Goal: Task Accomplishment & Management: Use online tool/utility

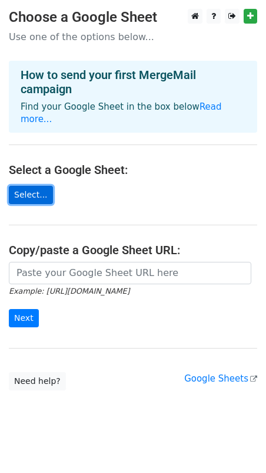
click at [22, 186] on link "Select..." at bounding box center [31, 195] width 44 height 18
click at [31, 186] on link "Select..." at bounding box center [31, 195] width 44 height 18
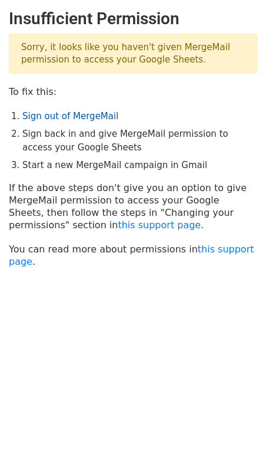
click at [88, 112] on link "Sign out of MergeMail" at bounding box center [70, 116] width 96 height 11
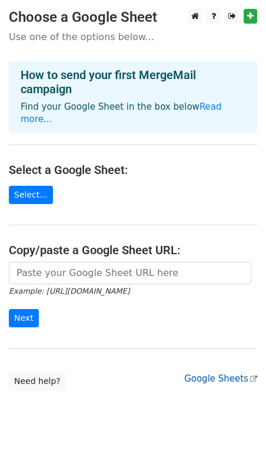
click at [243, 373] on link "Google Sheets" at bounding box center [220, 378] width 73 height 11
click at [21, 314] on input "Next" at bounding box center [24, 318] width 30 height 18
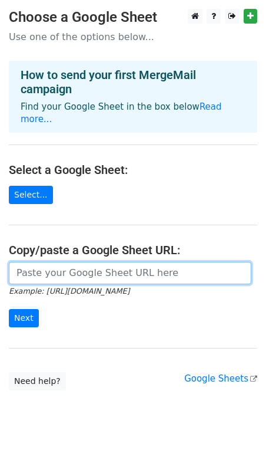
click at [42, 262] on input "url" at bounding box center [130, 273] width 243 height 22
paste input "https://docs.google.com/spreadsheets/d/18ZOJ4htdf77YGiIfYai1aXB9-OdaP9Ac3aHVq65…"
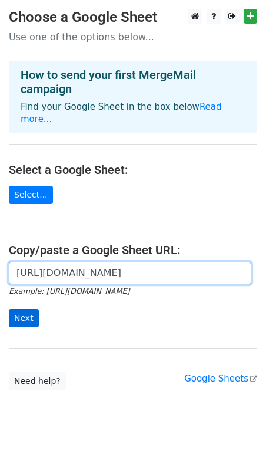
type input "https://docs.google.com/spreadsheets/d/18ZOJ4htdf77YGiIfYai1aXB9-OdaP9Ac3aHVq65…"
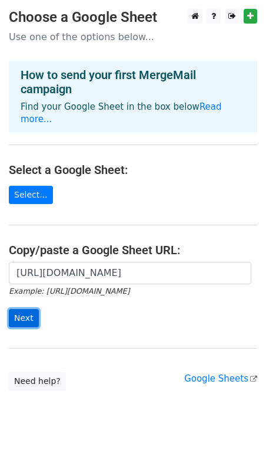
scroll to position [0, 0]
click at [28, 309] on input "Next" at bounding box center [24, 318] width 30 height 18
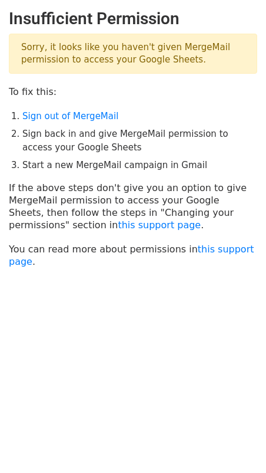
drag, startPoint x: 171, startPoint y: 51, endPoint x: 163, endPoint y: 85, distance: 34.5
click at [187, 64] on p "Sorry, it looks like you haven't given MergeMail permission to access your Goog…" at bounding box center [133, 54] width 249 height 40
click at [65, 114] on link "Sign out of MergeMail" at bounding box center [70, 116] width 96 height 11
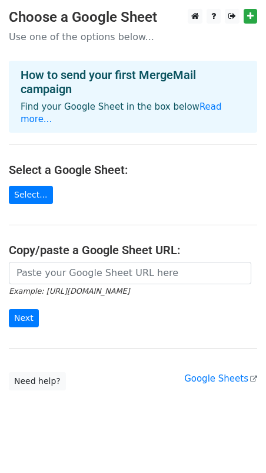
click at [46, 183] on main "Choose a Google Sheet Use one of the options below... How to send your first Me…" at bounding box center [133, 199] width 266 height 381
click at [35, 186] on link "Select..." at bounding box center [31, 195] width 44 height 18
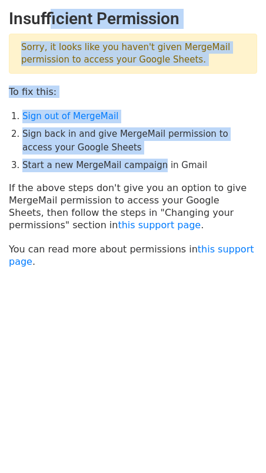
drag, startPoint x: 48, startPoint y: 27, endPoint x: 150, endPoint y: 168, distance: 173.9
click at [150, 168] on main "Insufficient Permission Sorry, it looks like you haven't given MergeMail permis…" at bounding box center [133, 138] width 266 height 259
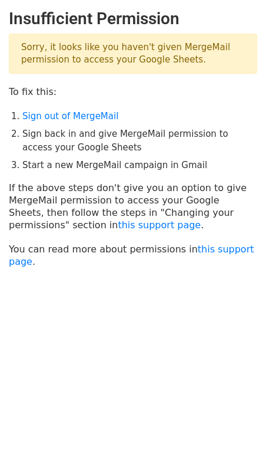
click at [217, 204] on p "If the above steps don't give you an option to give MergeMail permission to acc…" at bounding box center [133, 207] width 249 height 50
drag, startPoint x: 87, startPoint y: 203, endPoint x: 112, endPoint y: 202, distance: 24.8
click at [112, 202] on p "If the above steps don't give you an option to give MergeMail permission to acc…" at bounding box center [133, 207] width 249 height 50
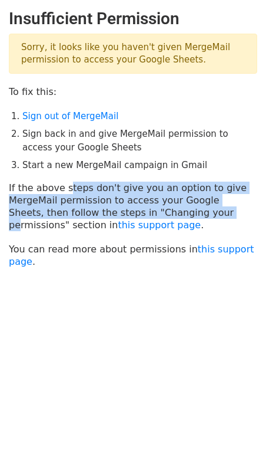
drag, startPoint x: 60, startPoint y: 189, endPoint x: 162, endPoint y: 210, distance: 104.1
click at [162, 210] on p "If the above steps don't give you an option to give MergeMail permission to acc…" at bounding box center [133, 207] width 249 height 50
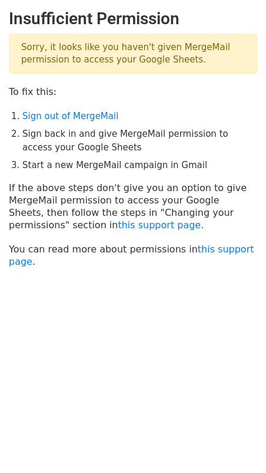
click at [150, 220] on p "If the above steps don't give you an option to give MergeMail permission to acc…" at bounding box center [133, 207] width 249 height 50
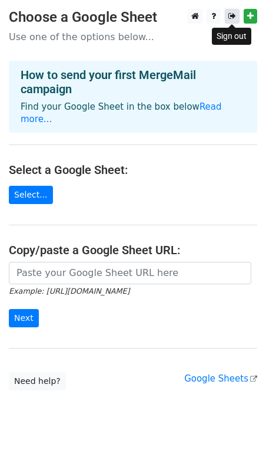
click at [232, 17] on icon at bounding box center [233, 16] width 8 height 8
click at [230, 18] on icon at bounding box center [233, 16] width 8 height 8
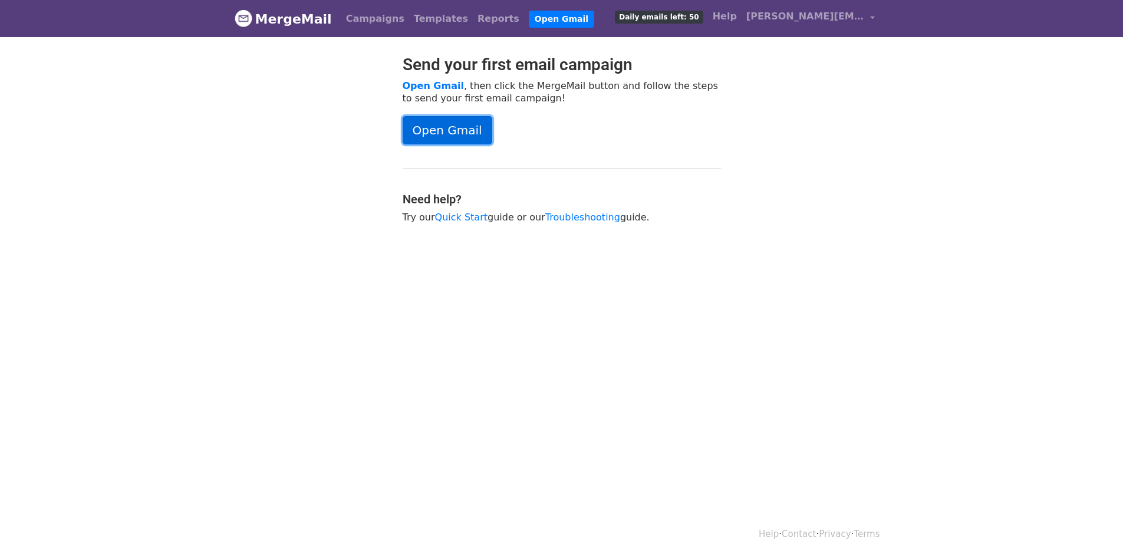
click at [450, 128] on link "Open Gmail" at bounding box center [448, 130] width 90 height 28
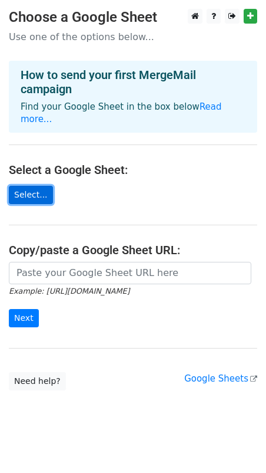
click at [40, 186] on link "Select..." at bounding box center [31, 195] width 44 height 18
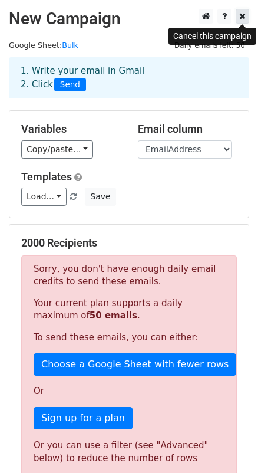
click at [241, 14] on icon at bounding box center [242, 16] width 6 height 8
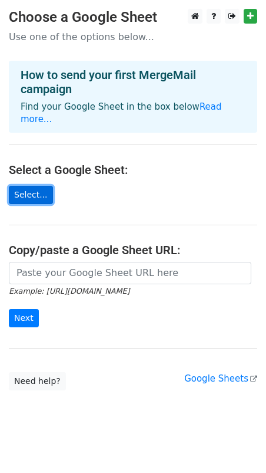
click at [37, 186] on link "Select..." at bounding box center [31, 195] width 44 height 18
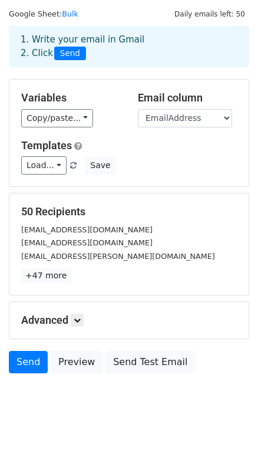
scroll to position [32, 0]
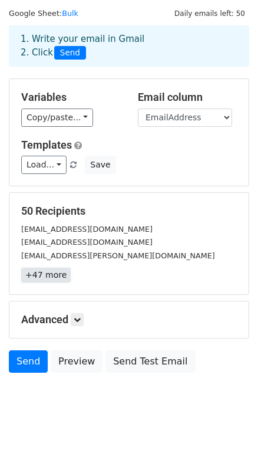
click at [43, 273] on link "+47 more" at bounding box center [46, 275] width 50 height 15
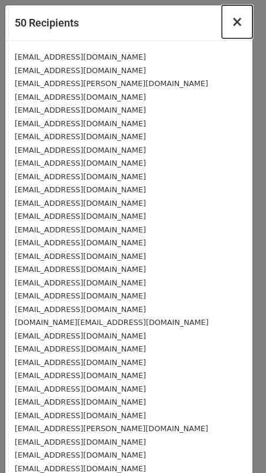
click at [232, 31] on button "×" at bounding box center [237, 21] width 31 height 33
